Goal: Entertainment & Leisure: Consume media (video, audio)

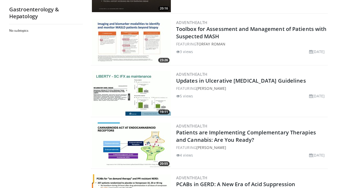
scroll to position [404, 0]
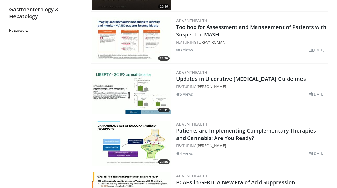
click at [131, 95] on img at bounding box center [131, 91] width 79 height 45
